Goal: Information Seeking & Learning: Learn about a topic

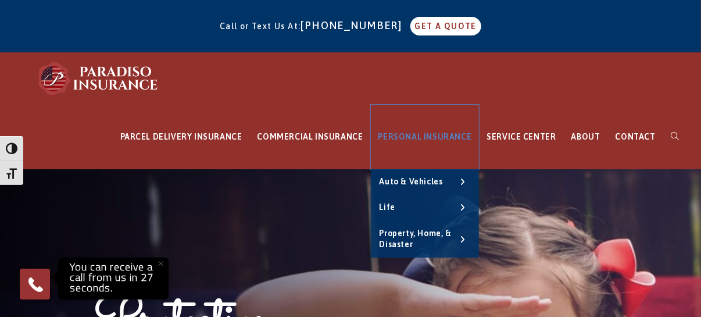
click at [428, 129] on link "PERSONAL INSURANCE" at bounding box center [425, 137] width 109 height 65
